Goal: Consume media (video, audio): Consume media (video, audio)

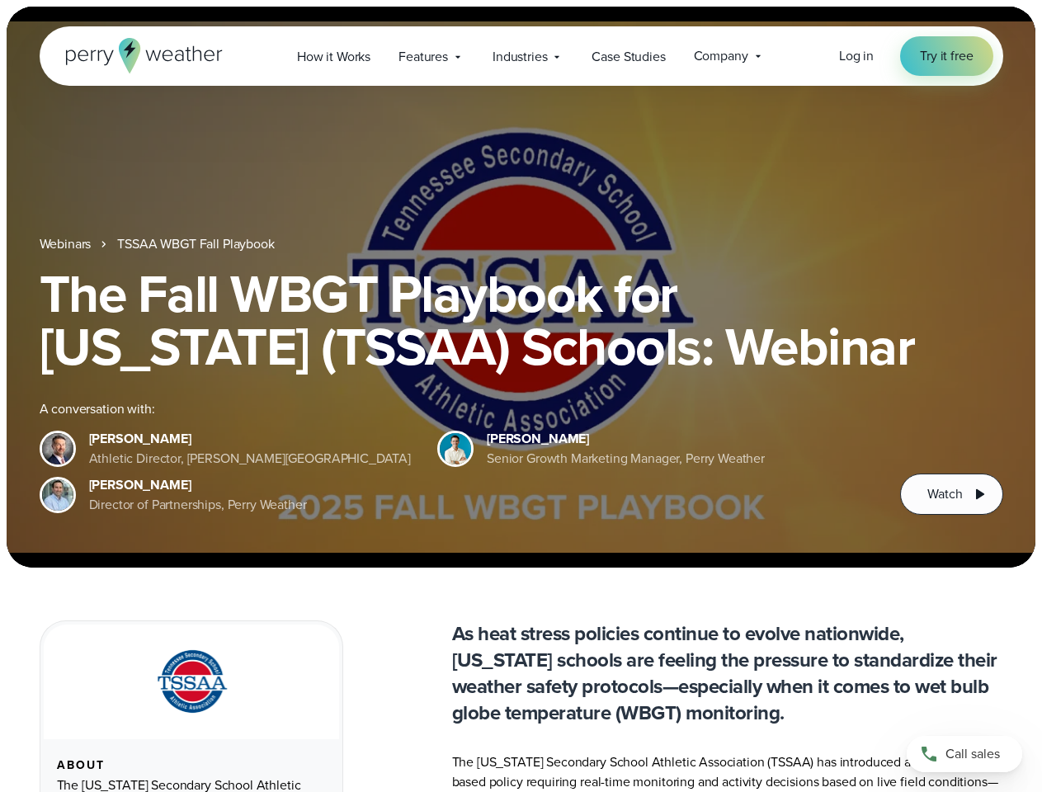
click at [520, 396] on div "The Fall WBGT Playbook for [US_STATE] (TSSAA) Schools: Webinar A conversation w…" at bounding box center [521, 390] width 963 height 247
click at [520, 56] on span "Industries" at bounding box center [519, 57] width 54 height 20
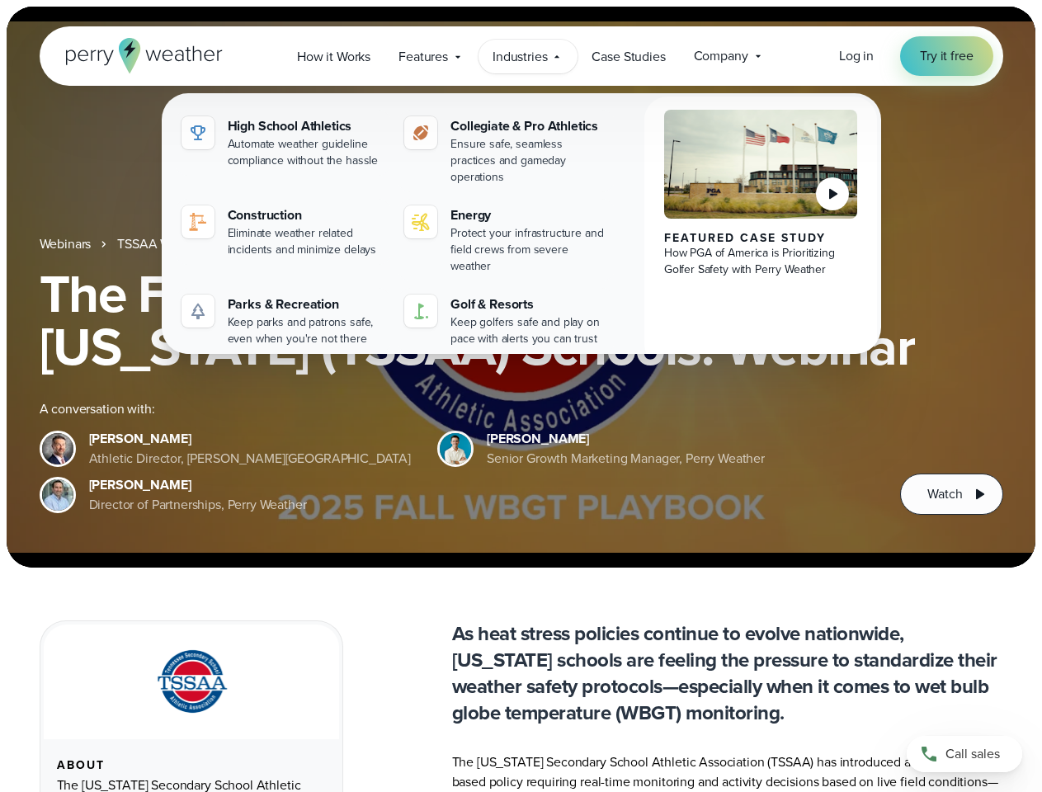
click at [520, 287] on h1 "The Fall WBGT Playbook for [US_STATE] (TSSAA) Schools: Webinar" at bounding box center [521, 320] width 963 height 106
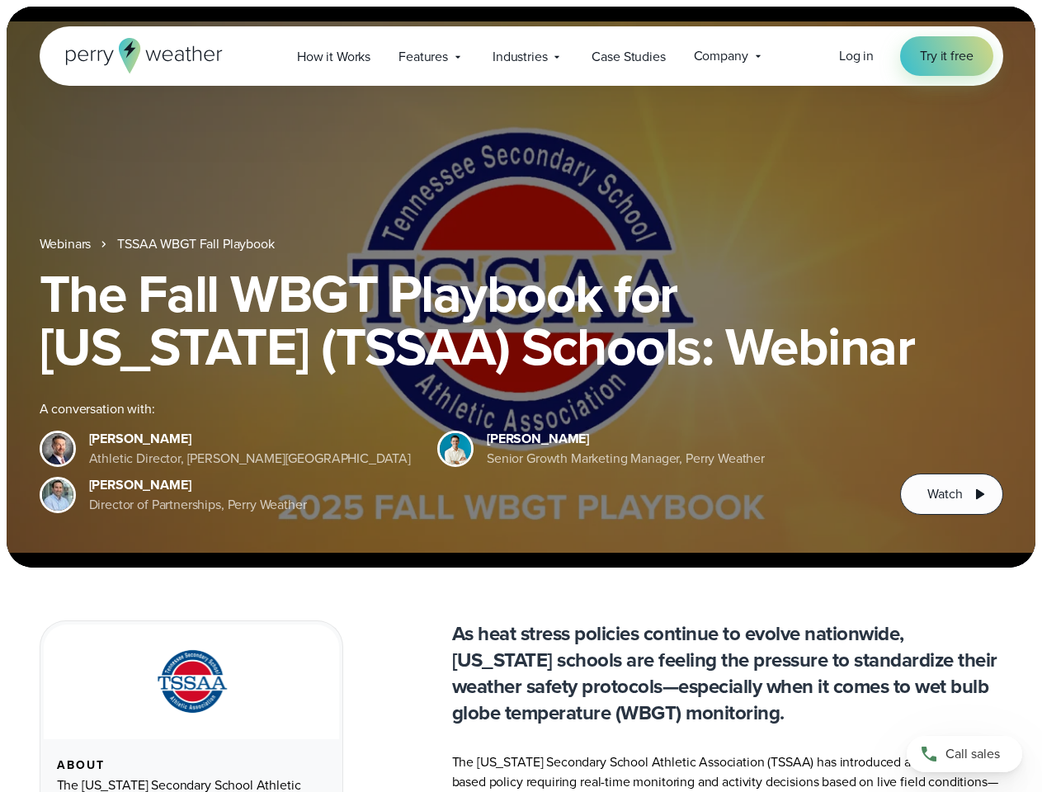
click at [197, 244] on link "TSSAA WBGT Fall Playbook" at bounding box center [195, 244] width 157 height 20
click at [951, 494] on span "Watch" at bounding box center [944, 494] width 35 height 20
